Goal: Information Seeking & Learning: Learn about a topic

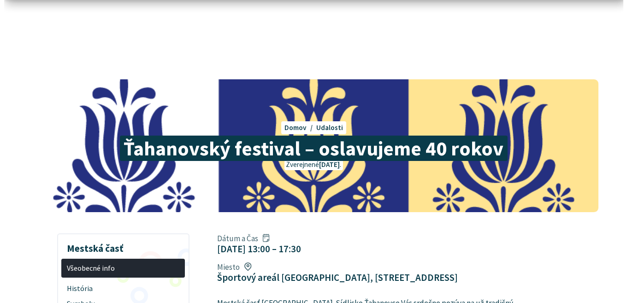
scroll to position [231, 0]
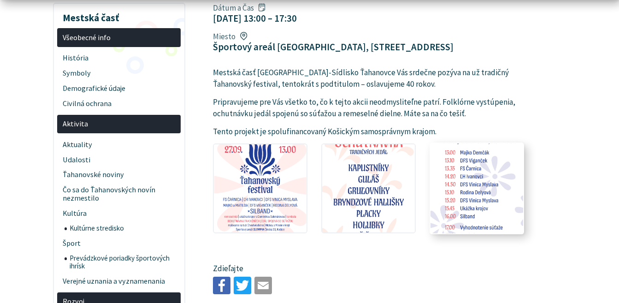
click at [453, 150] on img at bounding box center [477, 187] width 102 height 97
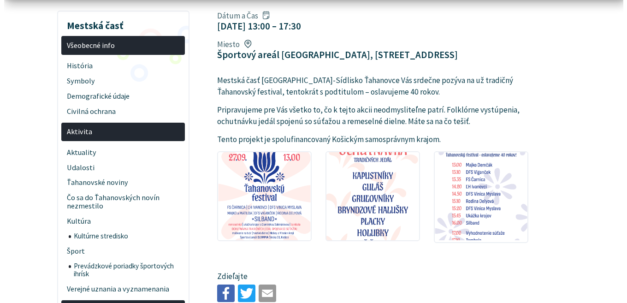
scroll to position [231, 0]
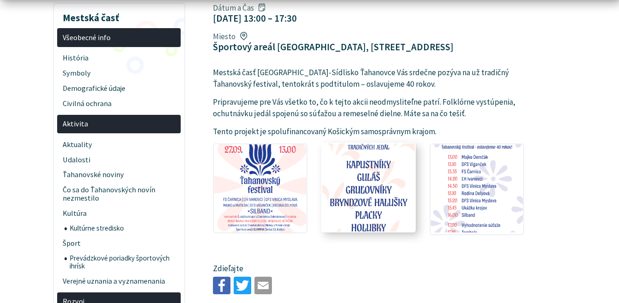
click at [373, 148] on img at bounding box center [369, 187] width 102 height 97
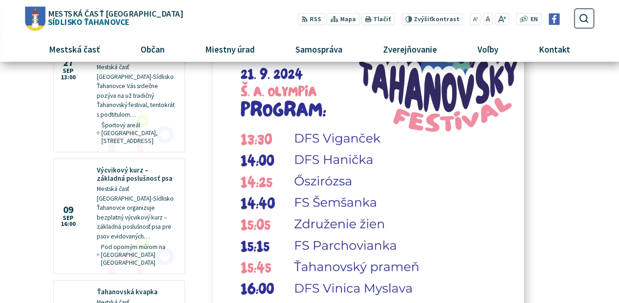
scroll to position [830, 0]
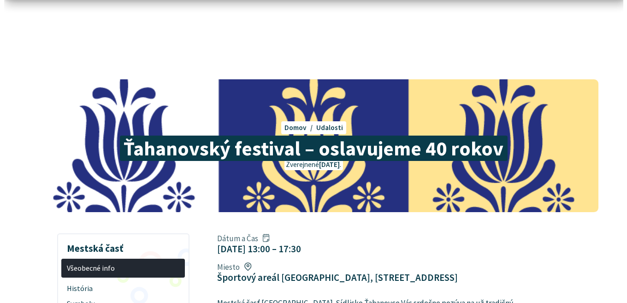
scroll to position [231, 0]
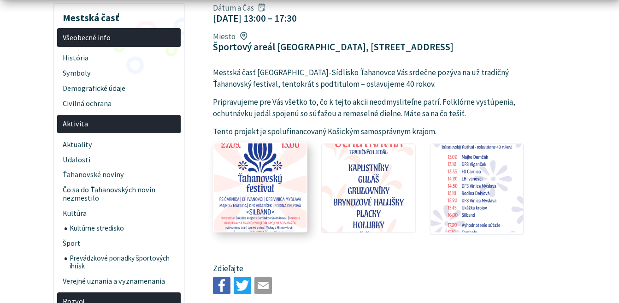
click at [247, 162] on img at bounding box center [260, 187] width 102 height 97
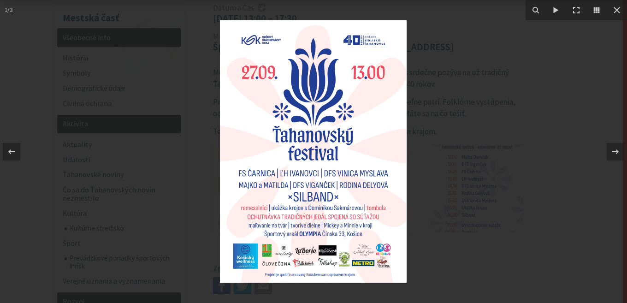
click at [302, 224] on img at bounding box center [313, 151] width 187 height 262
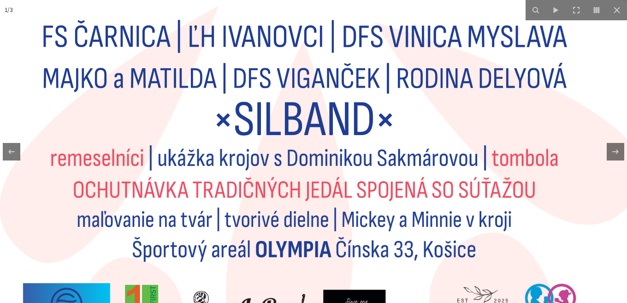
drag, startPoint x: 302, startPoint y: 224, endPoint x: 278, endPoint y: 213, distance: 26.4
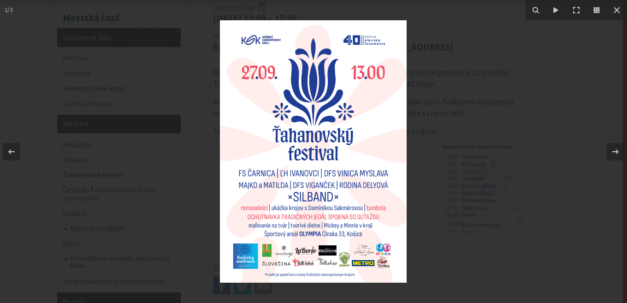
click at [264, 221] on img at bounding box center [313, 151] width 187 height 262
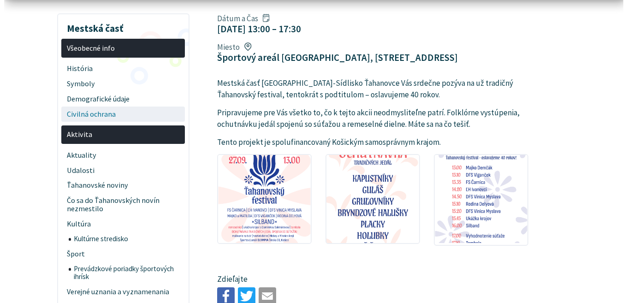
scroll to position [231, 0]
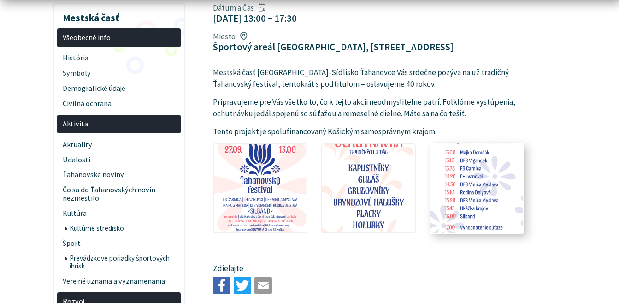
click at [456, 159] on img at bounding box center [477, 187] width 102 height 97
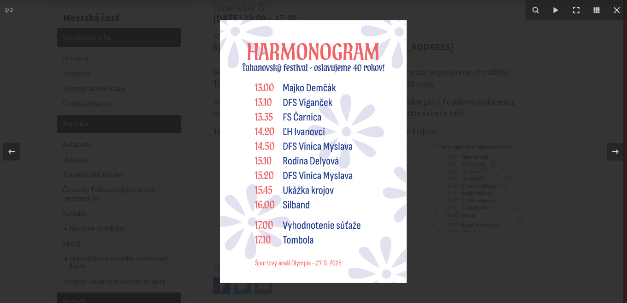
click at [269, 118] on img at bounding box center [313, 151] width 187 height 262
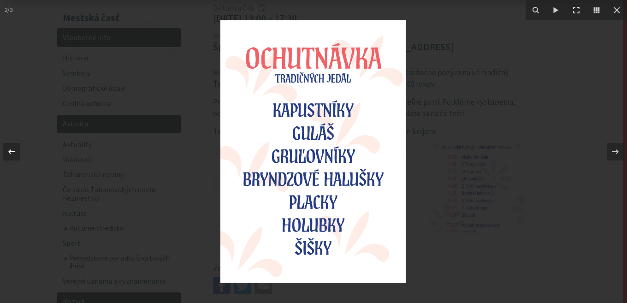
click at [9, 151] on icon at bounding box center [11, 151] width 6 height 5
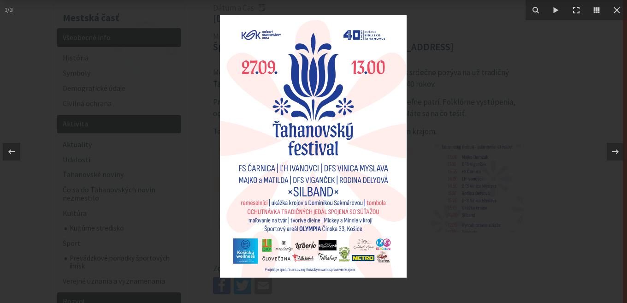
click at [261, 158] on img at bounding box center [313, 146] width 187 height 262
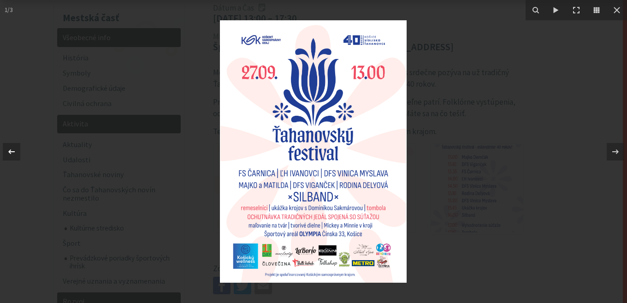
click at [9, 150] on icon at bounding box center [11, 151] width 11 height 11
